Goal: Transaction & Acquisition: Purchase product/service

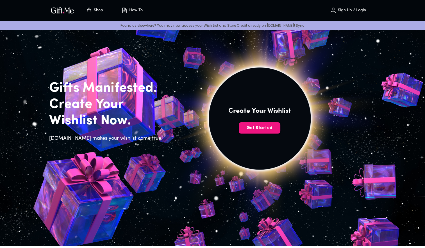
click at [361, 11] on p "Sign Up / Login" at bounding box center [352, 10] width 30 height 5
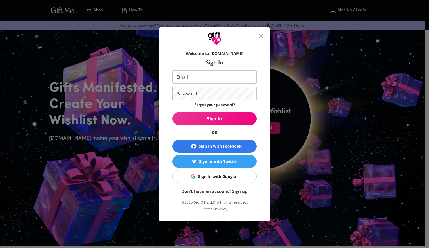
type input "proverbs31@ymail.com"
click at [199, 121] on span "Sign In" at bounding box center [215, 118] width 84 height 6
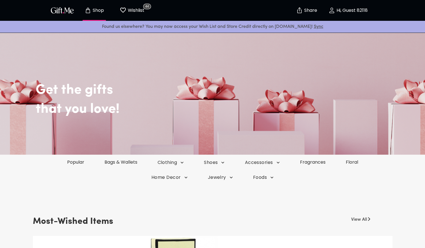
click at [314, 25] on link "Sync" at bounding box center [319, 26] width 10 height 4
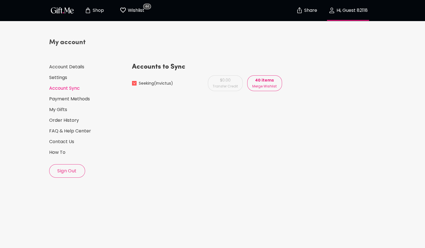
click at [262, 86] on p "Merge Wishlist" at bounding box center [264, 86] width 24 height 6
click at [96, 10] on p "Shop" at bounding box center [97, 10] width 13 height 5
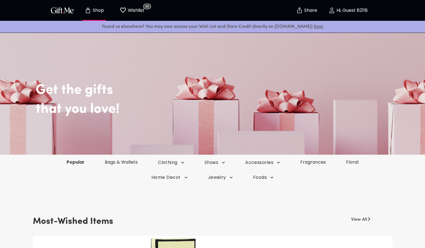
click at [74, 163] on link "Popular" at bounding box center [75, 162] width 38 height 6
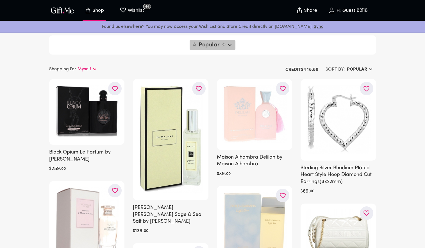
click at [228, 48] on icon "button" at bounding box center [229, 45] width 7 height 7
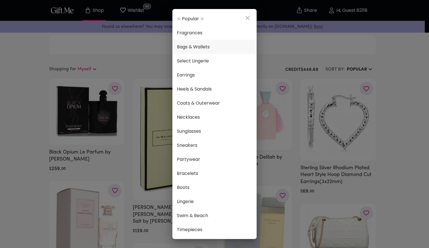
click at [203, 46] on span "Bags & Wallets" at bounding box center [214, 46] width 75 height 7
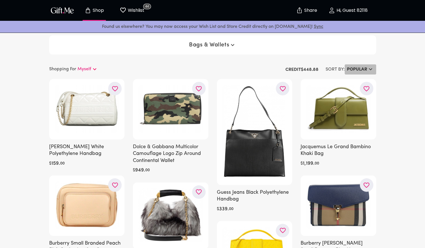
click at [355, 69] on h6 "Popular" at bounding box center [357, 69] width 20 height 7
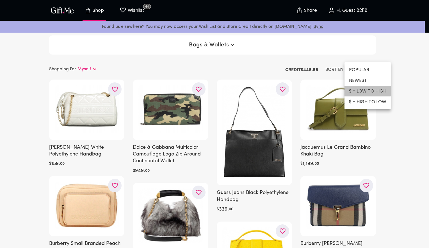
click at [359, 89] on li "$ - LOW TO HIGH" at bounding box center [368, 91] width 46 height 11
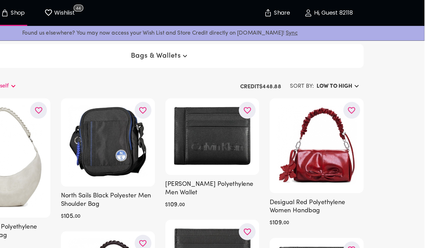
click at [218, 43] on span "Bags & Wallets" at bounding box center [212, 45] width 47 height 7
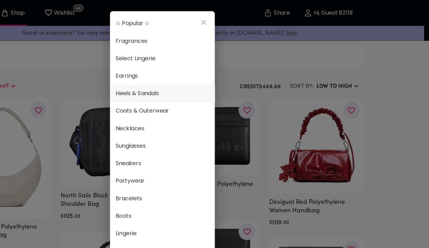
click at [218, 75] on span "Heels & Sandals" at bounding box center [214, 74] width 75 height 7
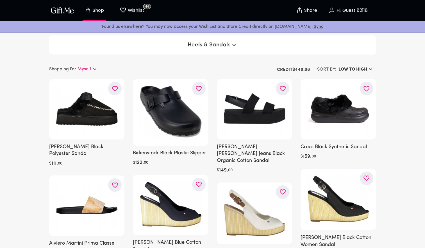
click at [225, 46] on span "Heels & Sandals" at bounding box center [213, 45] width 50 height 7
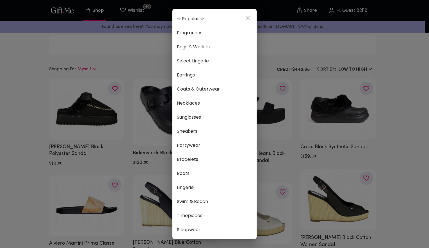
click at [278, 44] on div "☆ Popular ☆ Fragrances Bags & Wallets Select Lingerie Earrings Coats & Outerwea…" at bounding box center [214, 124] width 429 height 248
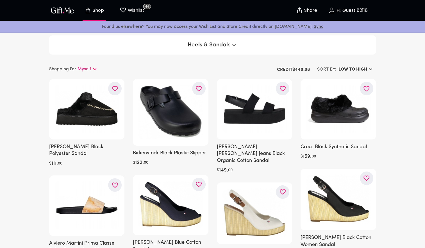
click at [138, 8] on p "Wishlist" at bounding box center [135, 10] width 18 height 7
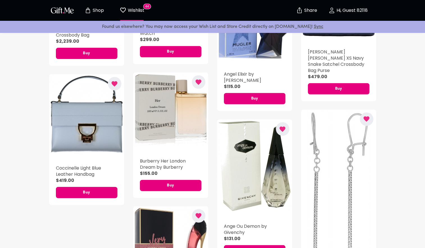
scroll to position [1469, 0]
